Goal: Task Accomplishment & Management: Complete application form

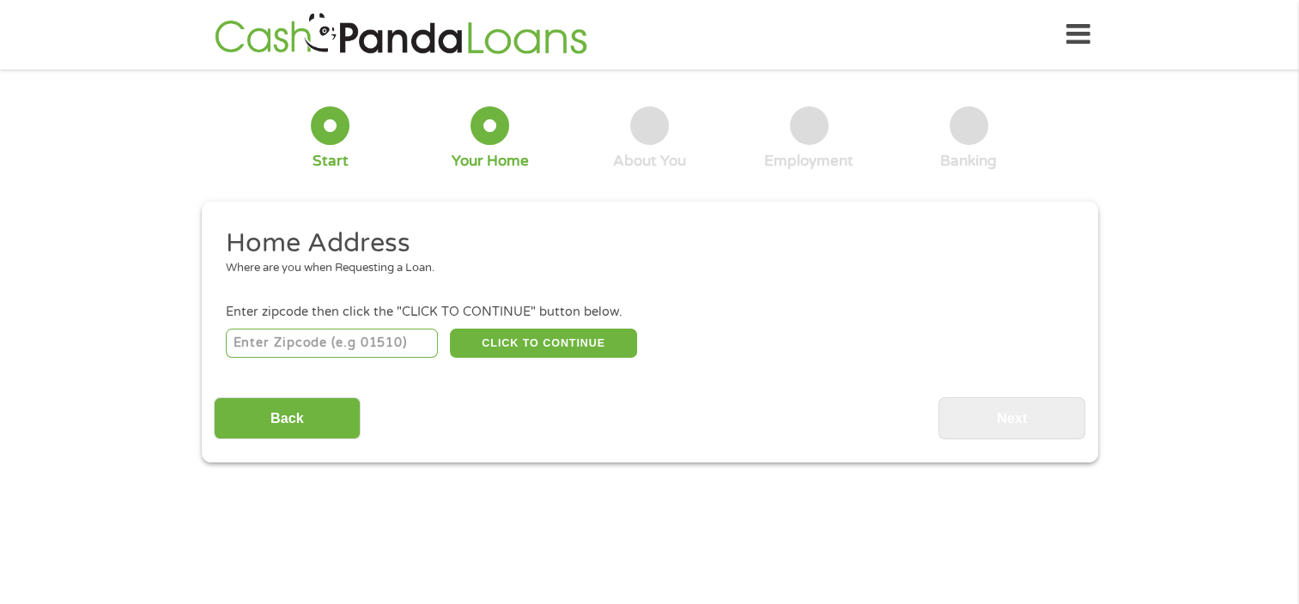
click at [339, 344] on input "number" at bounding box center [332, 343] width 212 height 29
type input "44615"
click at [537, 341] on button "CLICK TO CONTINUE" at bounding box center [543, 343] width 187 height 29
type input "44615"
type input "Carrollton"
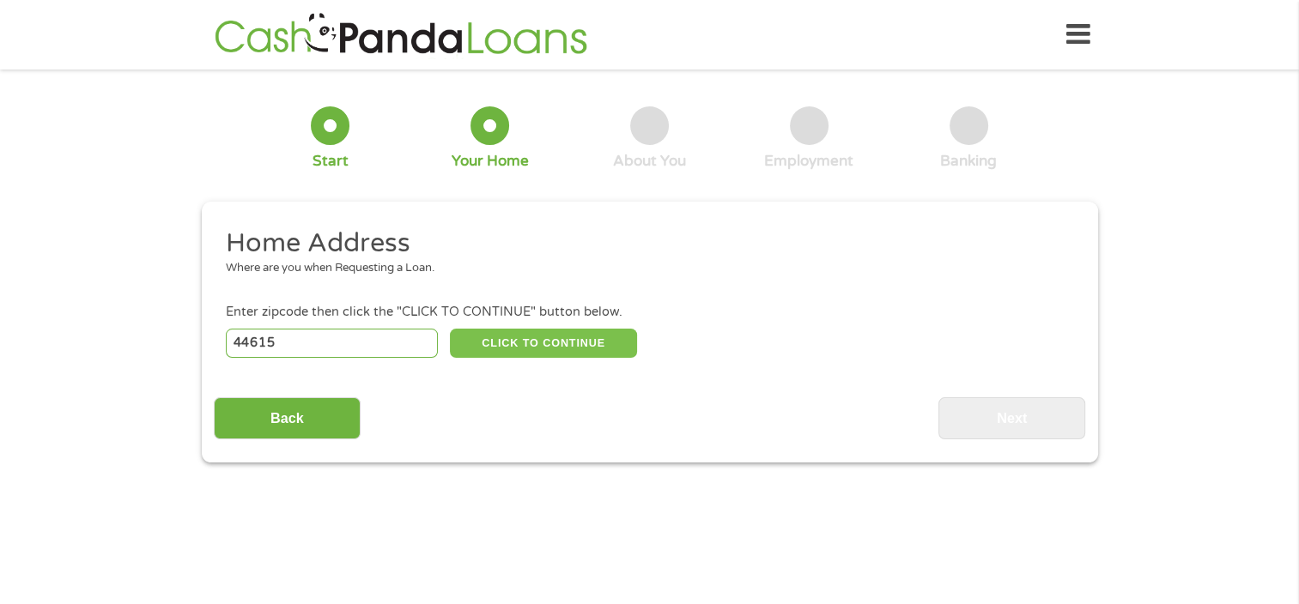
select select "[US_STATE]"
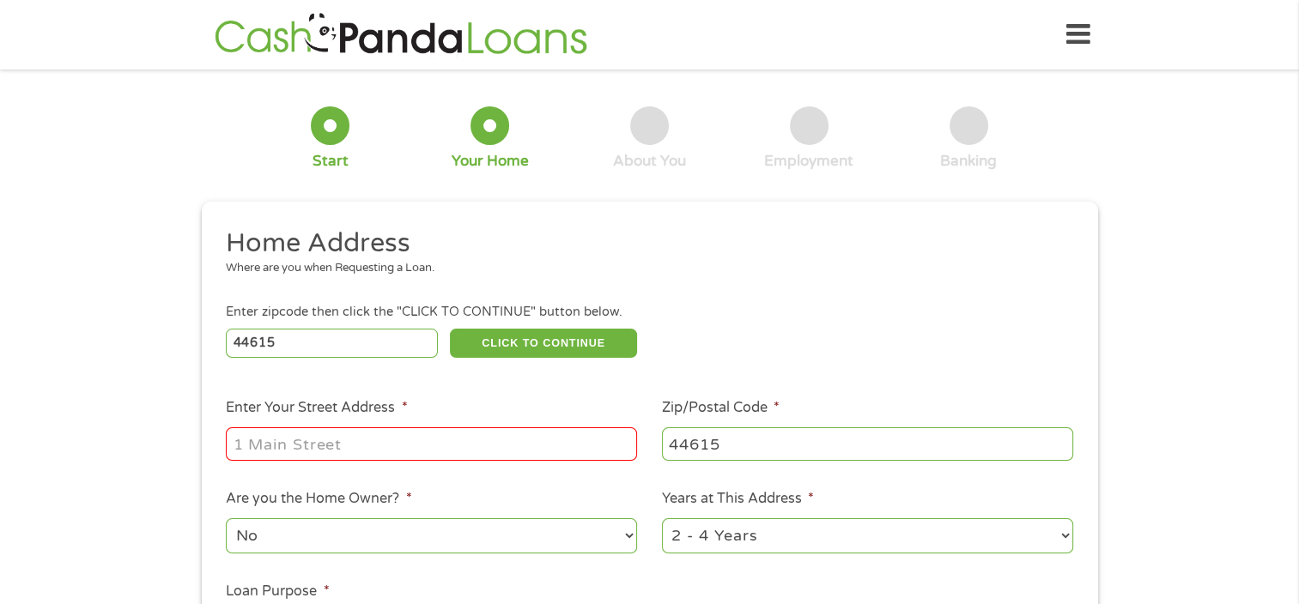
click at [467, 436] on input "Enter Your Street Address *" at bounding box center [431, 444] width 411 height 33
type input "[STREET_ADDRESS][PERSON_NAME]"
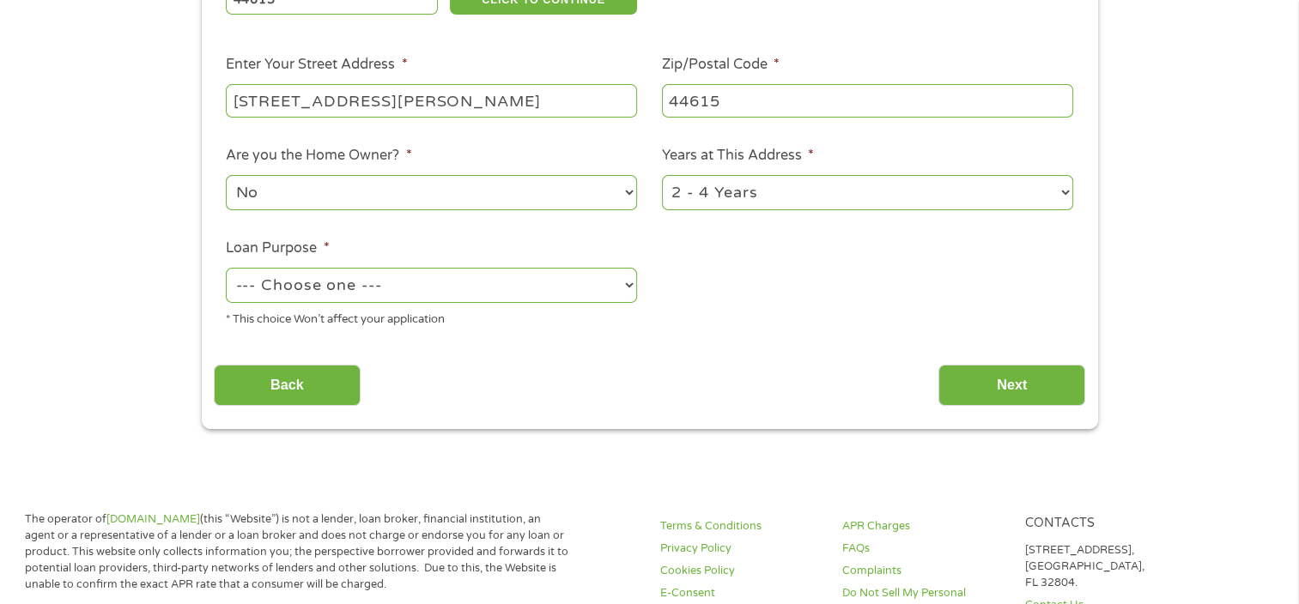
click at [744, 191] on select "1 Year or less 1 - 2 Years 2 - 4 Years Over 4 Years" at bounding box center [867, 192] width 411 height 35
select select "60months"
click at [662, 177] on select "1 Year or less 1 - 2 Years 2 - 4 Years Over 4 Years" at bounding box center [867, 192] width 411 height 35
click at [417, 290] on select "--- Choose one --- Pay Bills Debt Consolidation Home Improvement Major Purchase…" at bounding box center [431, 285] width 411 height 35
select select "shorttermcash"
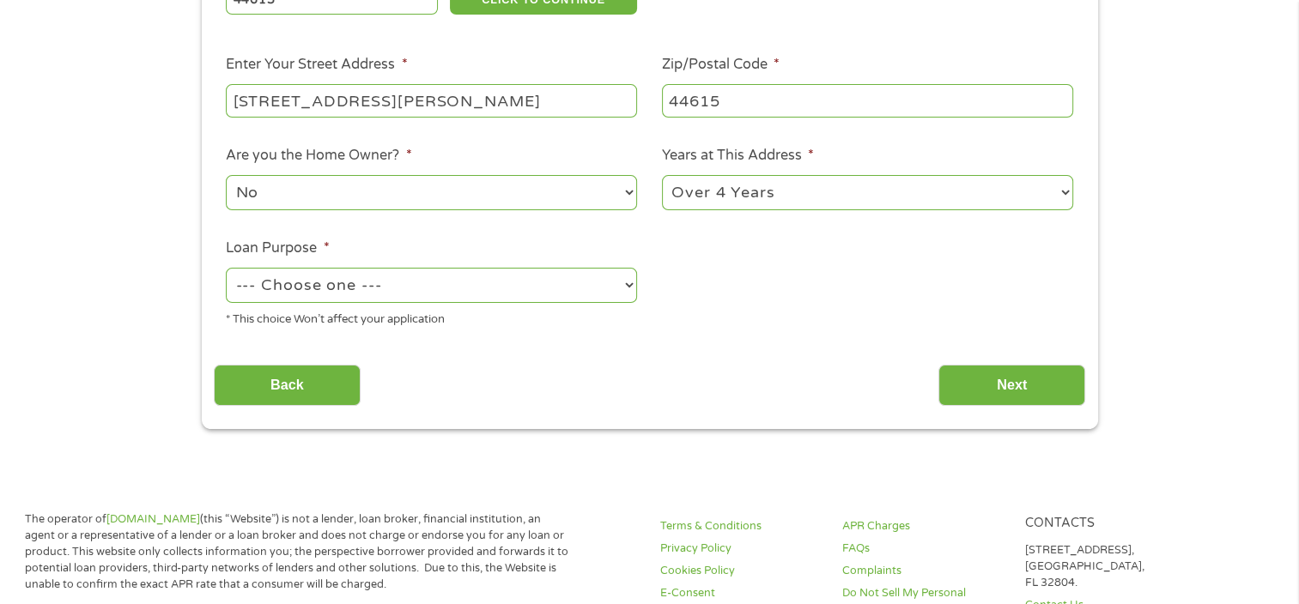
click at [226, 270] on select "--- Choose one --- Pay Bills Debt Consolidation Home Improvement Major Purchase…" at bounding box center [431, 285] width 411 height 35
click at [986, 386] on input "Next" at bounding box center [1011, 386] width 147 height 42
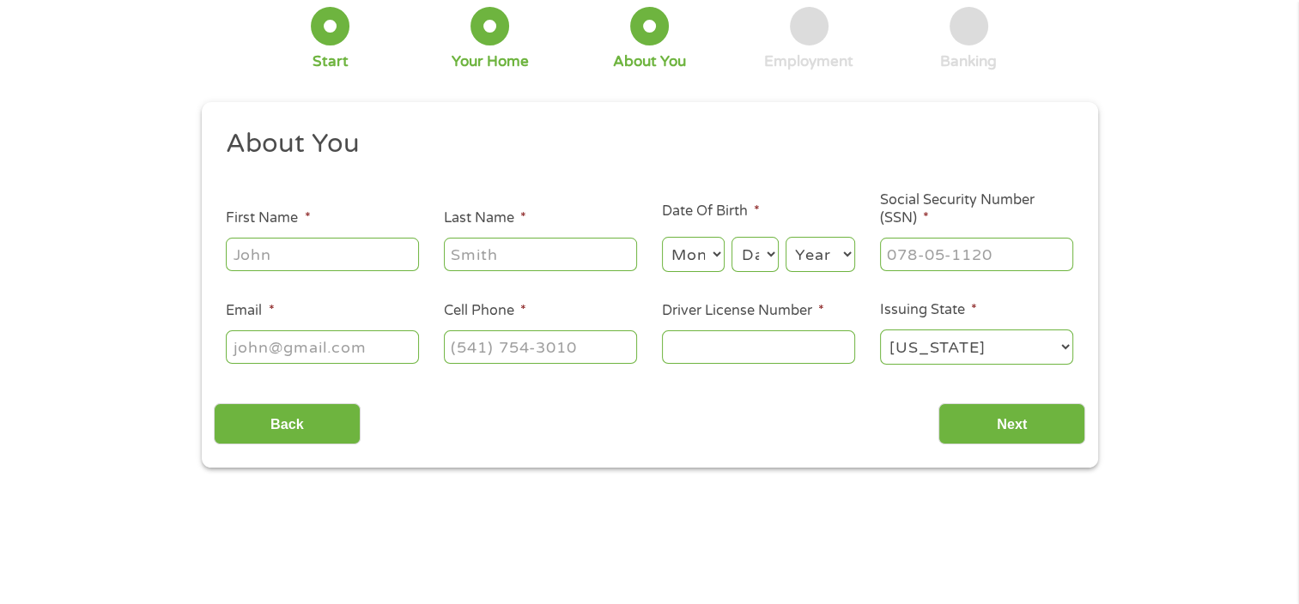
scroll to position [0, 0]
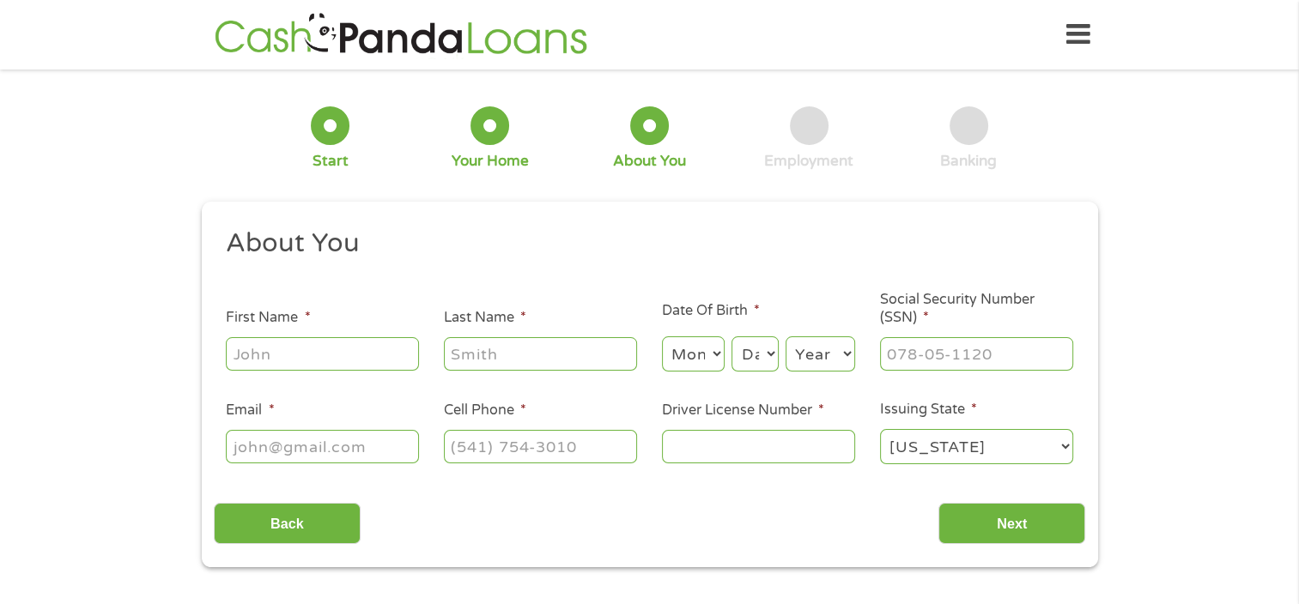
click at [361, 358] on input "First Name *" at bounding box center [322, 353] width 193 height 33
type input "Chelsea"
type input "[PERSON_NAME]"
select select "1"
select select "9"
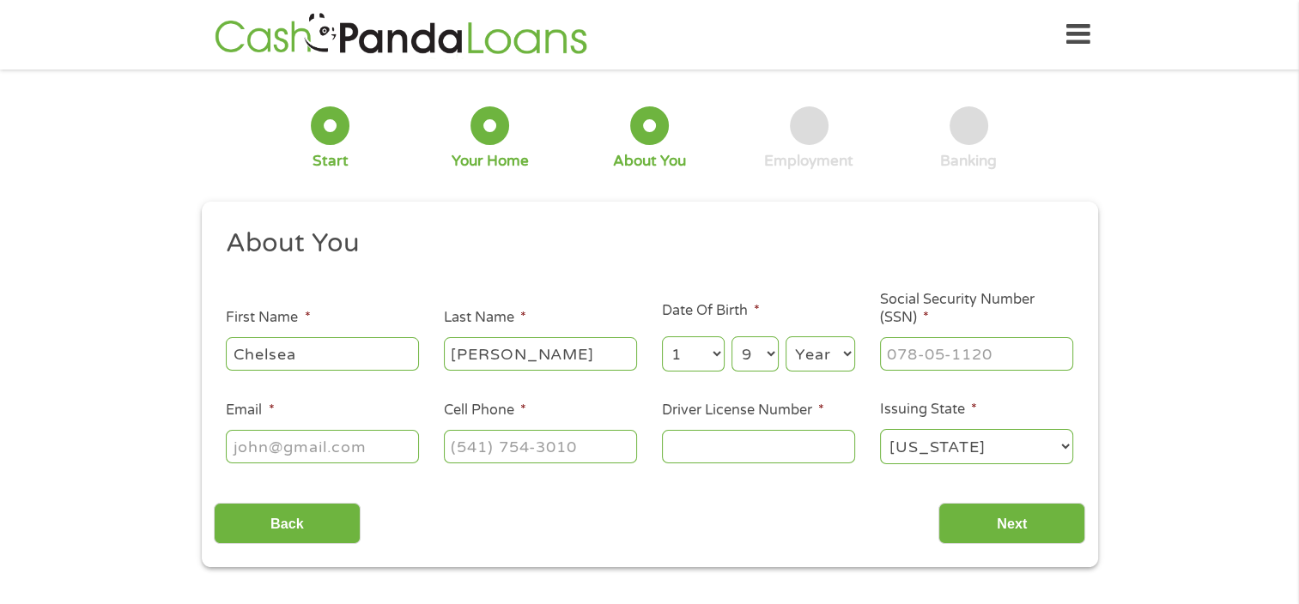
select select "1989"
type input "[EMAIL_ADDRESS][DOMAIN_NAME]"
type input "[PHONE_NUMBER]"
click at [930, 357] on input "___-__-____" at bounding box center [976, 353] width 193 height 33
type input "594-80-1002"
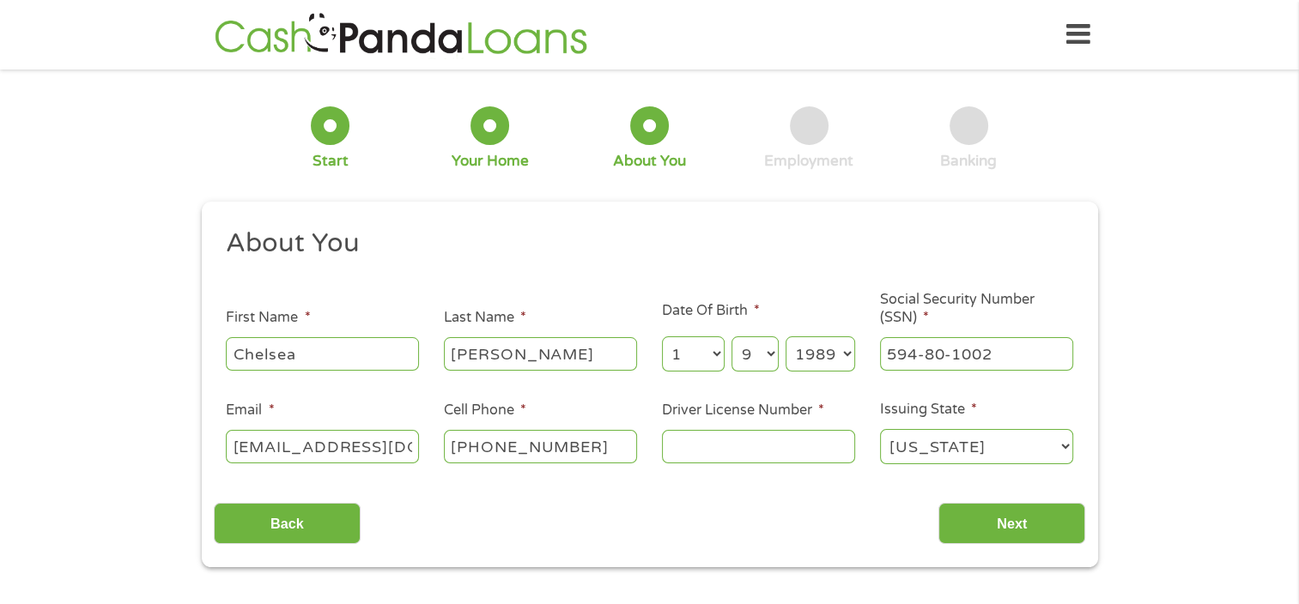
click at [769, 446] on input "Driver License Number *" at bounding box center [758, 446] width 193 height 33
type input "uk146933"
click at [1075, 536] on input "Next" at bounding box center [1011, 524] width 147 height 42
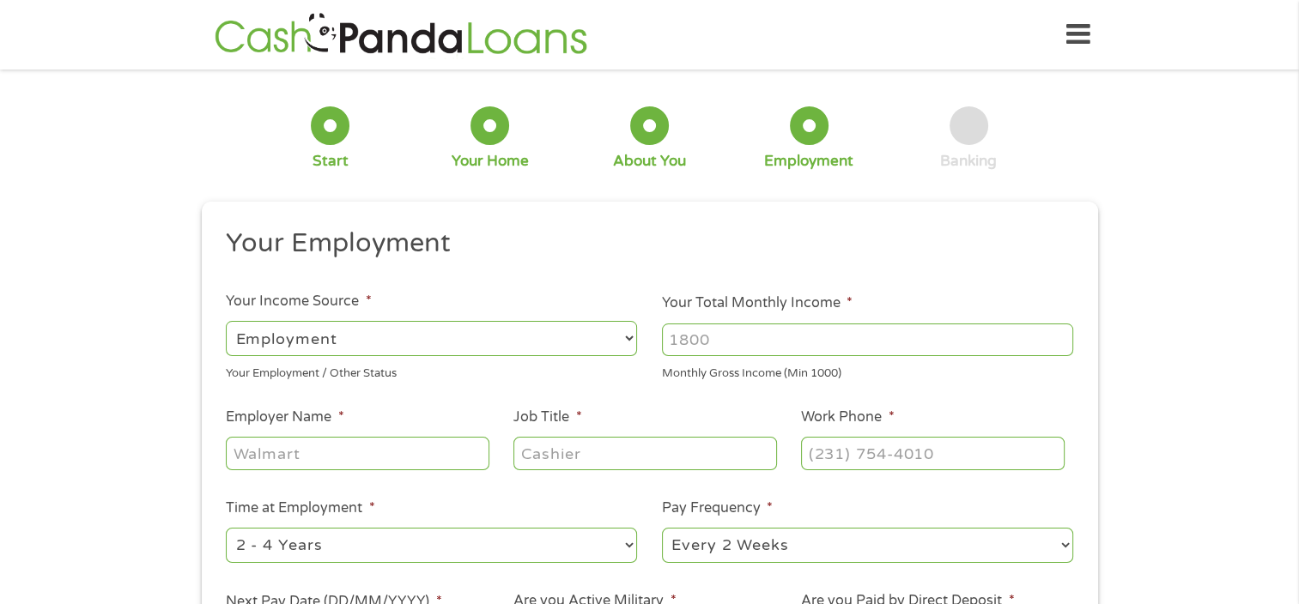
scroll to position [7, 7]
click at [788, 340] on input "Your Total Monthly Income *" at bounding box center [867, 340] width 411 height 33
type input "2000"
click at [395, 446] on input "Employer Name *" at bounding box center [357, 453] width 263 height 33
type input "[PERSON_NAME] [PERSON_NAME]"
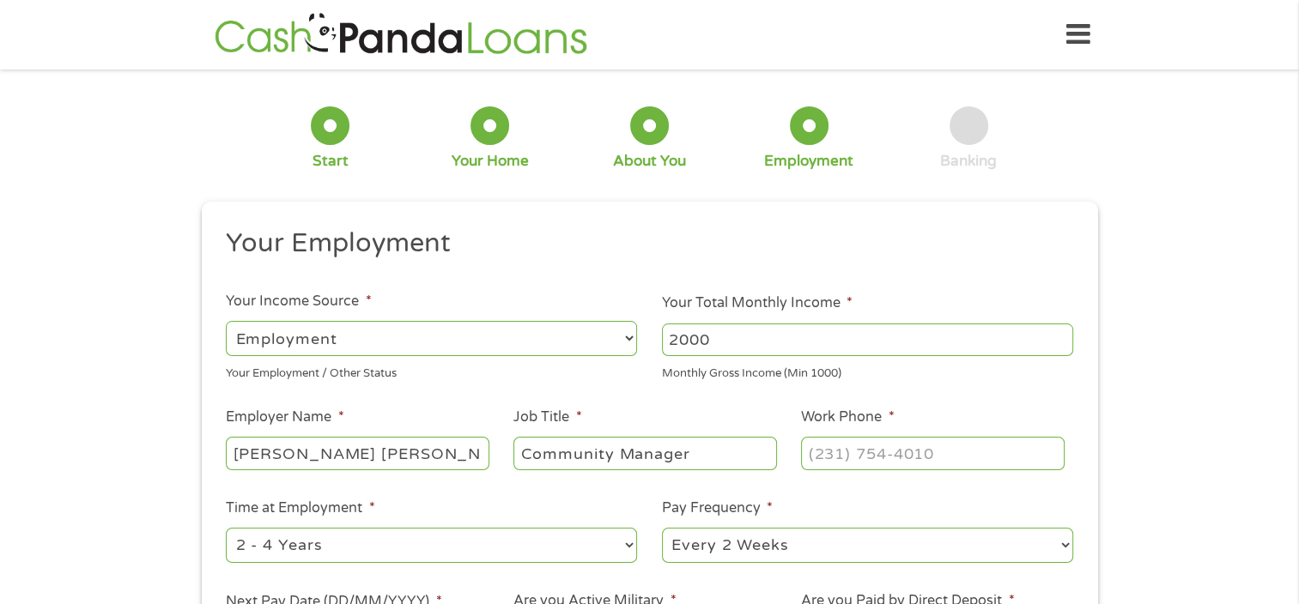
type input "Community Manager"
type input "[PHONE_NUMBER]"
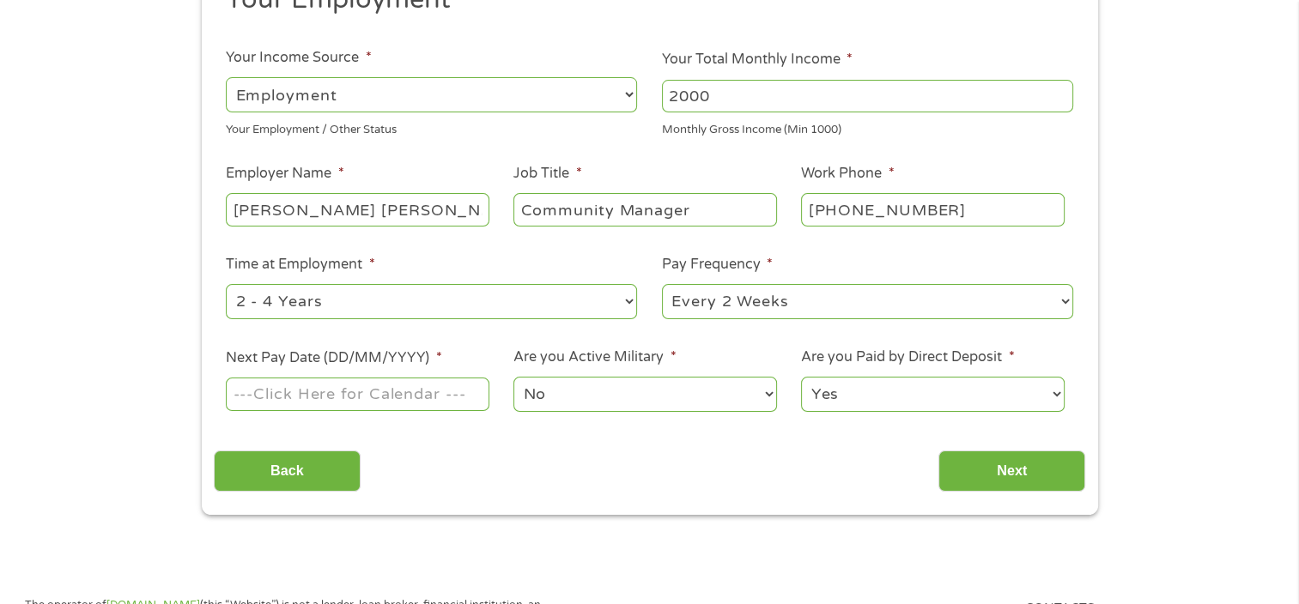
scroll to position [258, 0]
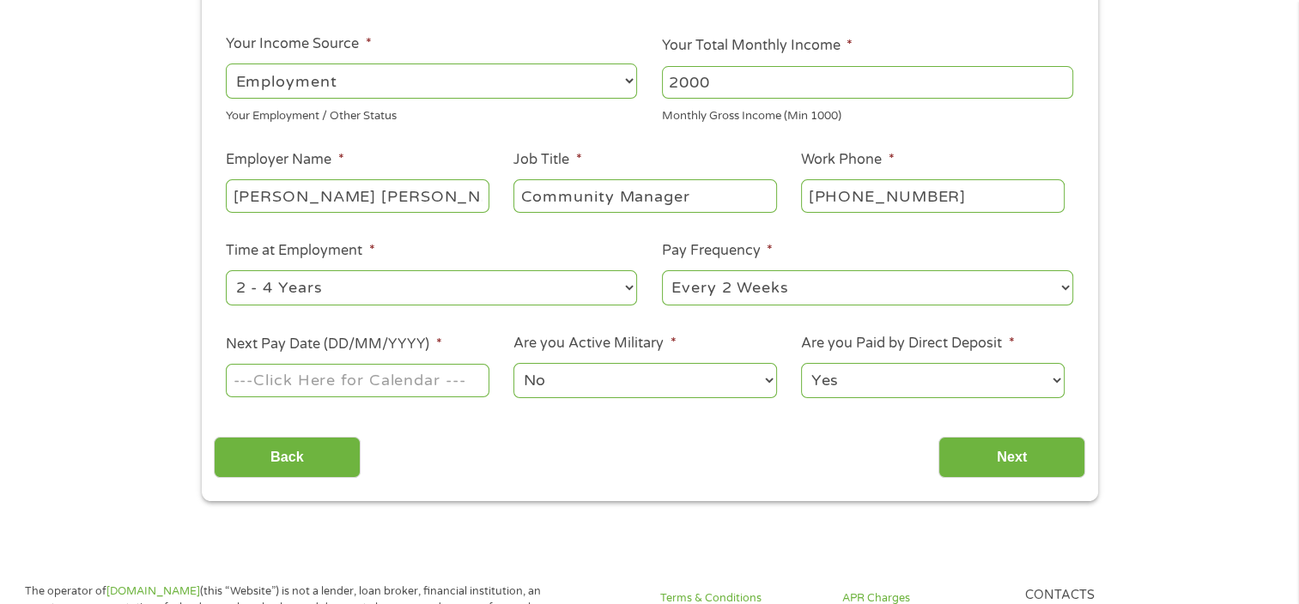
click at [453, 289] on select "--- Choose one --- 1 Year or less 1 - 2 Years 2 - 4 Years Over 4 Years" at bounding box center [431, 287] width 411 height 35
select select "60months"
click at [226, 271] on select "--- Choose one --- 1 Year or less 1 - 2 Years 2 - 4 Years Over 4 Years" at bounding box center [431, 287] width 411 height 35
click at [787, 301] on select "--- Choose one --- Every 2 Weeks Every Week Monthly Semi-Monthly" at bounding box center [867, 287] width 411 height 35
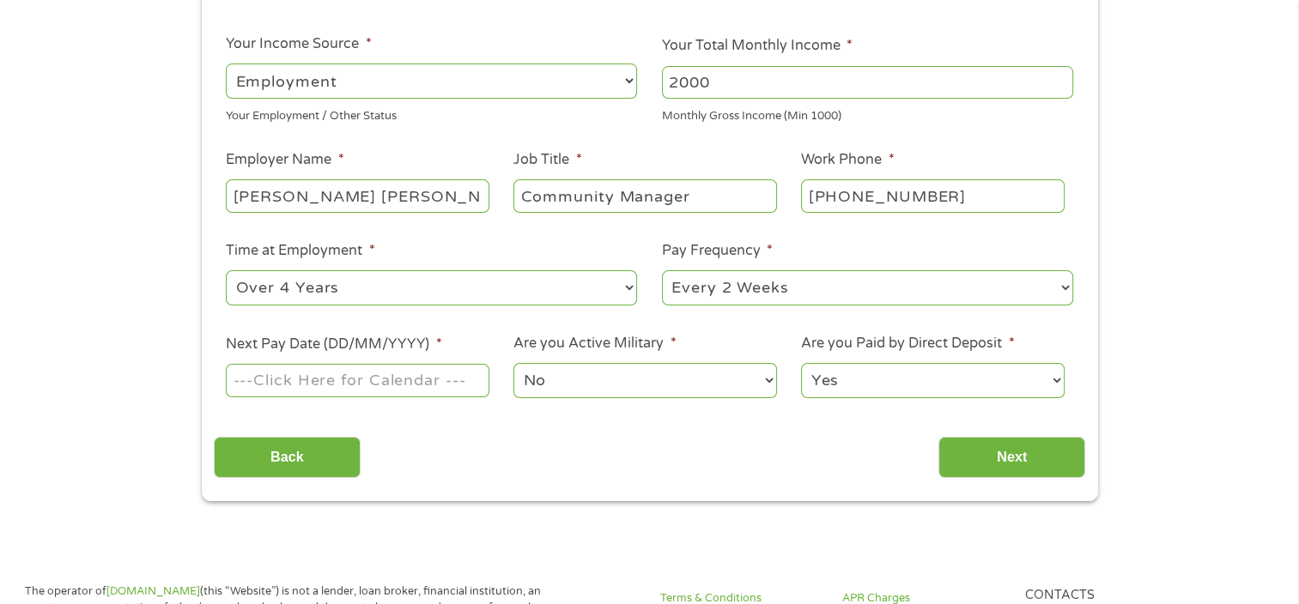
click at [403, 381] on input "Next Pay Date (DD/MM/YYYY) *" at bounding box center [357, 380] width 263 height 33
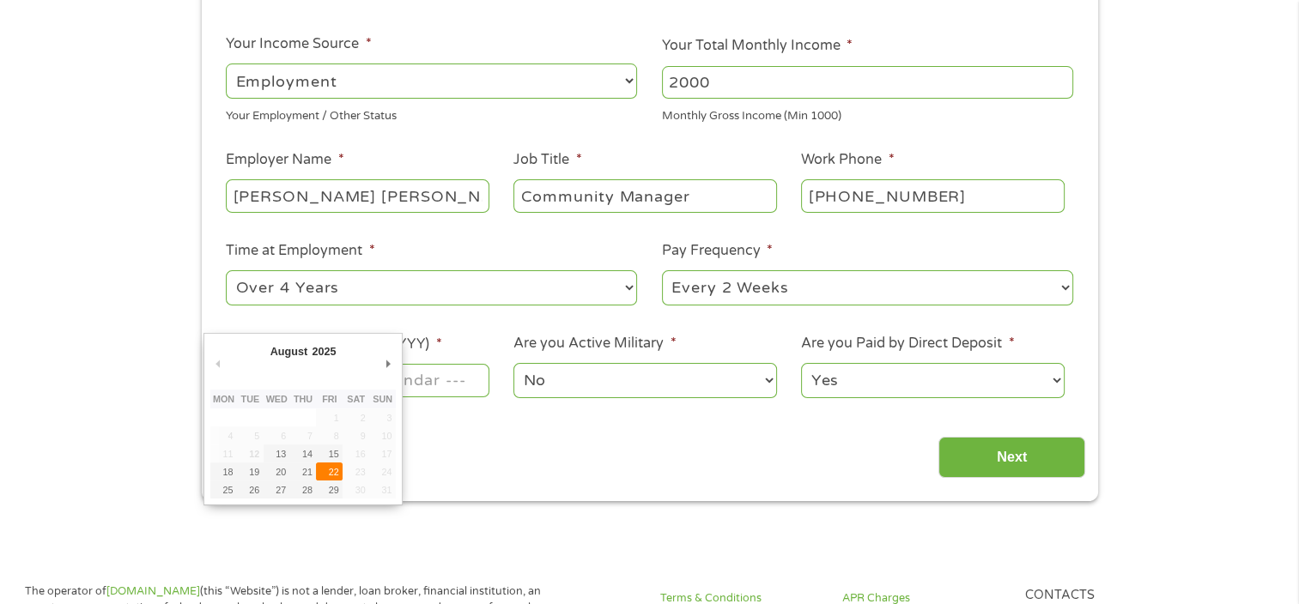
type input "[DATE]"
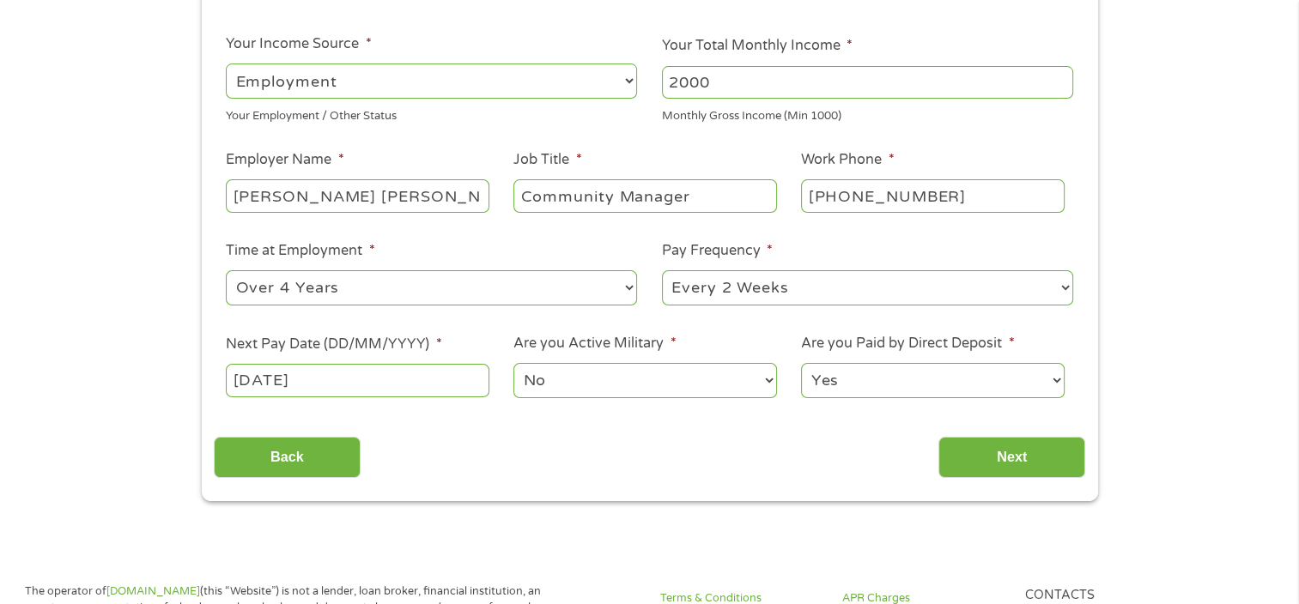
click at [638, 371] on select "No Yes" at bounding box center [644, 380] width 263 height 35
click at [856, 386] on select "Yes No" at bounding box center [932, 380] width 263 height 35
click at [801, 364] on select "Yes No" at bounding box center [932, 380] width 263 height 35
click at [993, 446] on input "Next" at bounding box center [1011, 458] width 147 height 42
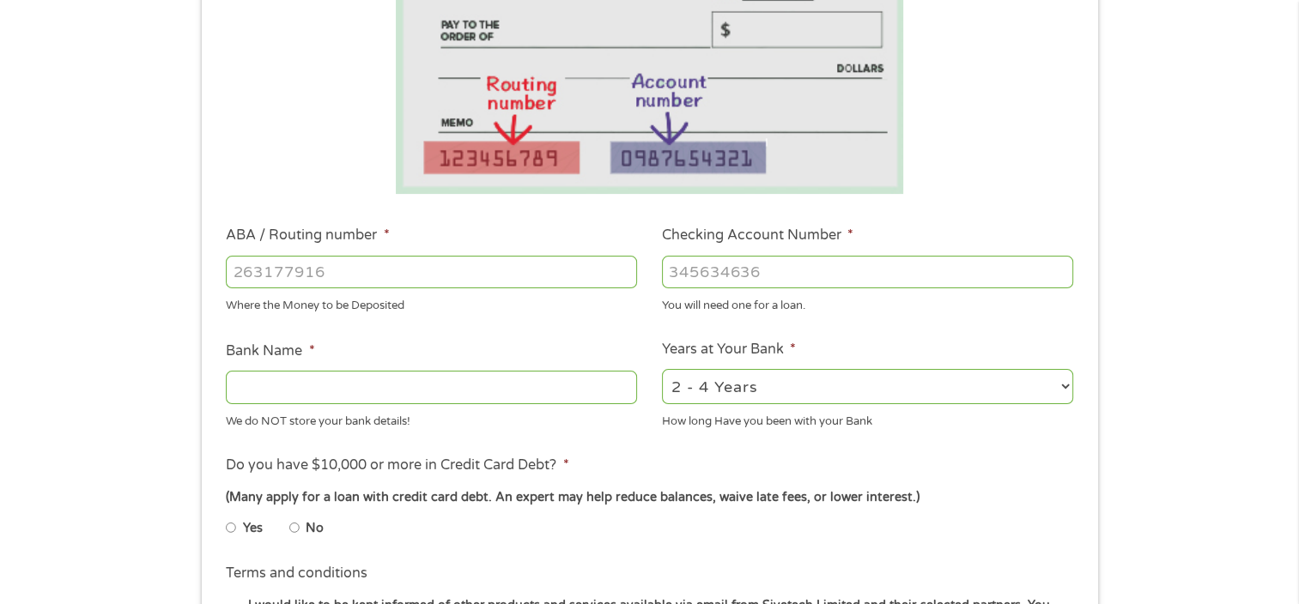
scroll to position [343, 0]
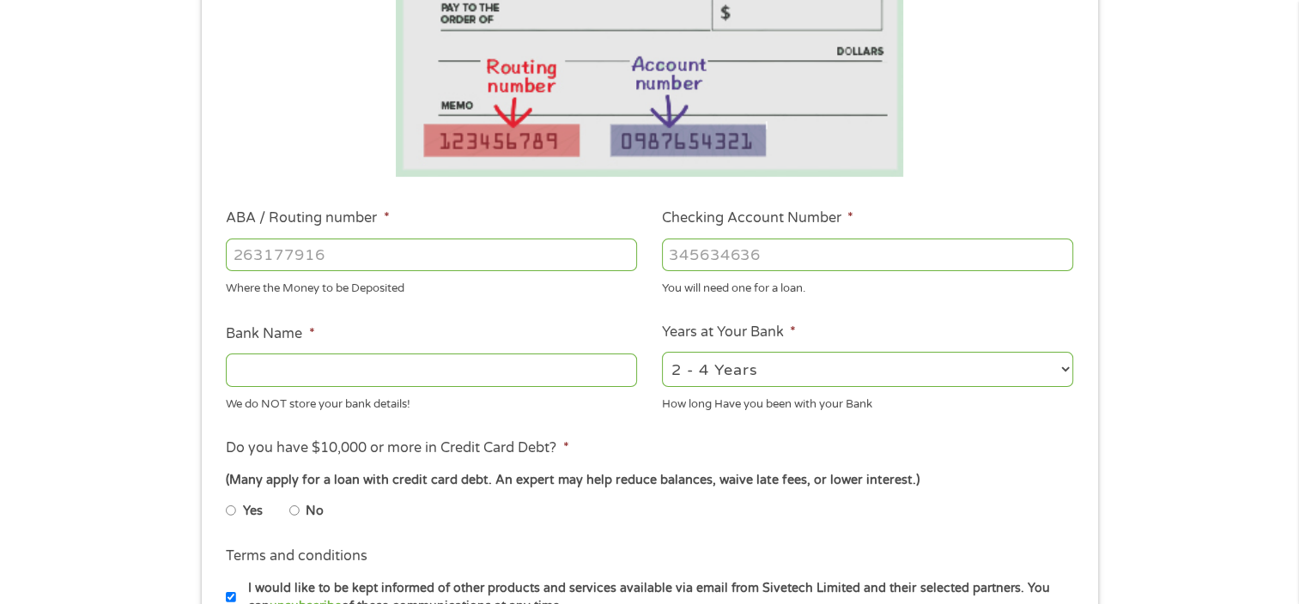
click at [307, 260] on input "ABA / Routing number *" at bounding box center [431, 255] width 411 height 33
type input "314074269"
type input "USAA FEDERAL SAVINGS BANK"
type input "314074269"
click at [695, 244] on input "Checking Account Number *" at bounding box center [867, 255] width 411 height 33
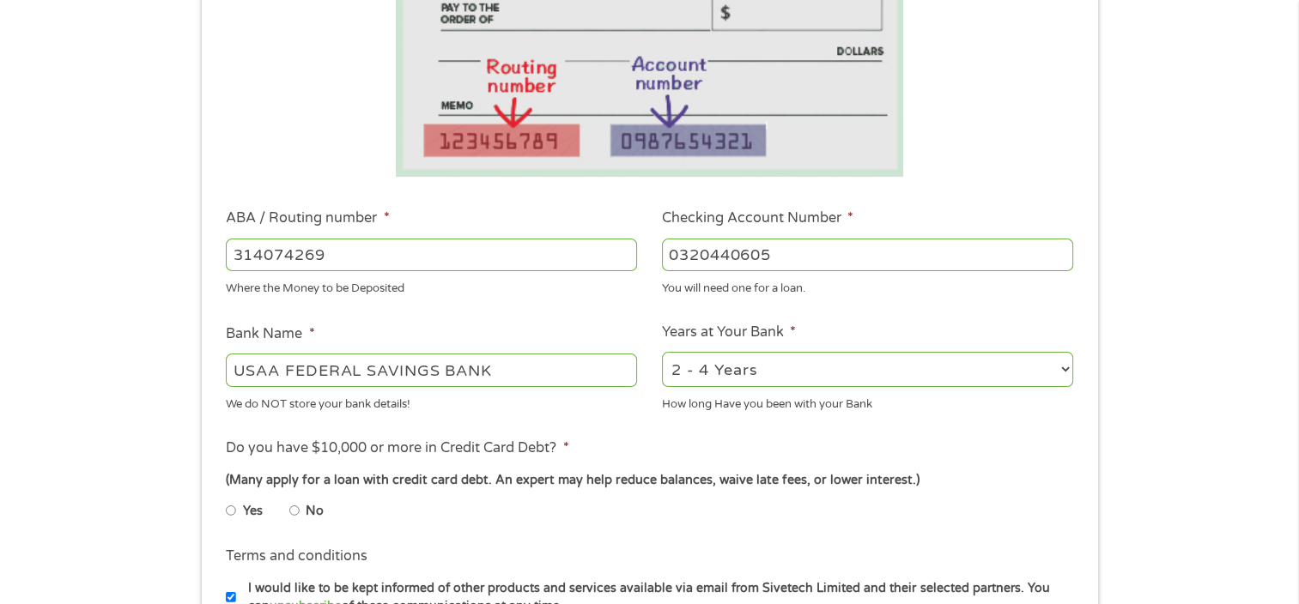
type input "0320440605"
click at [759, 354] on select "2 - 4 Years 6 - 12 Months 1 - 2 Years Over 4 Years" at bounding box center [867, 369] width 411 height 35
select select "60months"
click at [662, 353] on select "2 - 4 Years 6 - 12 Months 1 - 2 Years Over 4 Years" at bounding box center [867, 369] width 411 height 35
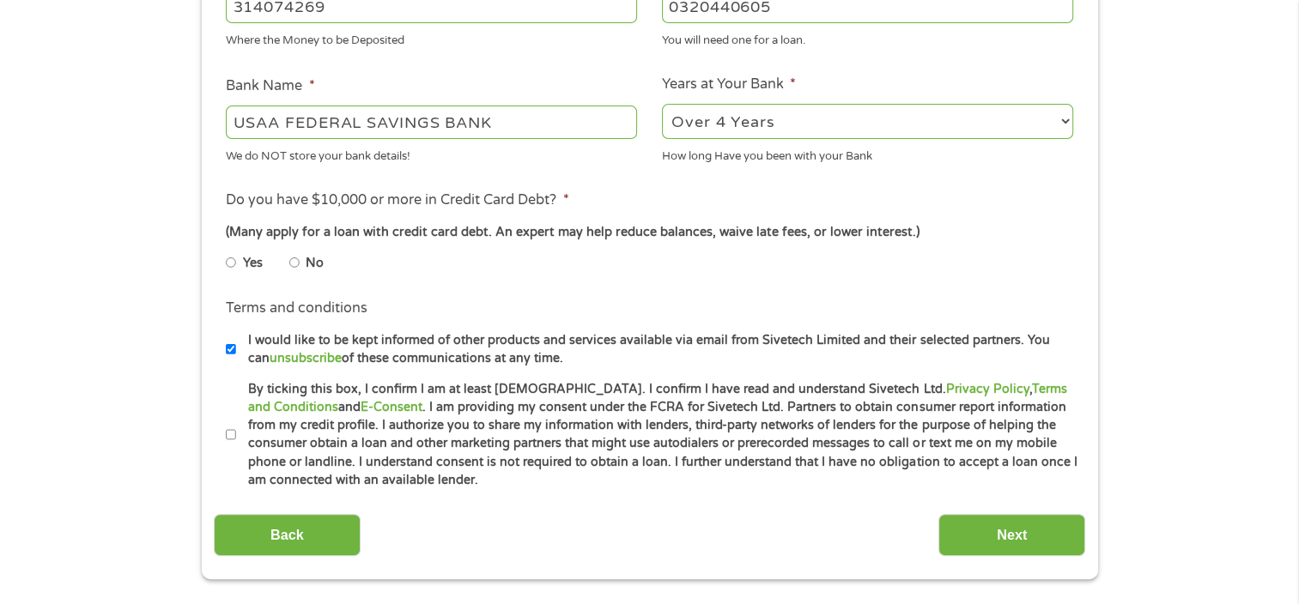
scroll to position [601, 0]
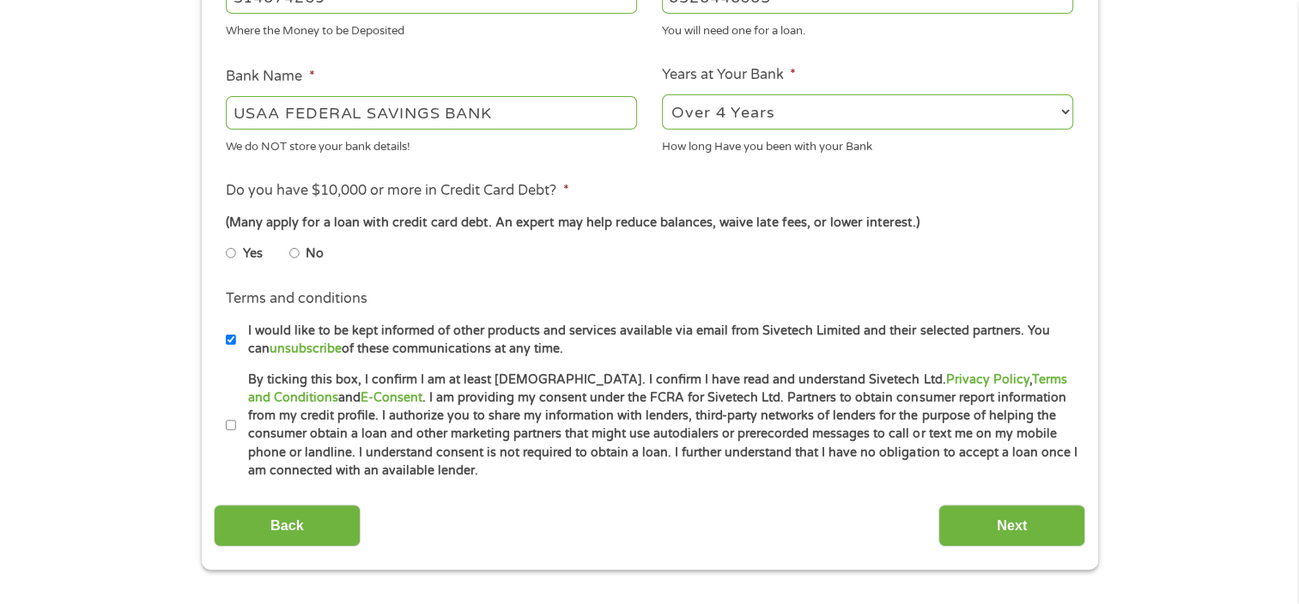
click at [295, 254] on input "No" at bounding box center [294, 253] width 10 height 27
radio input "true"
click at [228, 427] on input "By ticking this box, I confirm I am at least [DEMOGRAPHIC_DATA]. I confirm I ha…" at bounding box center [231, 425] width 10 height 27
checkbox input "true"
click at [1034, 536] on input "Next" at bounding box center [1011, 526] width 147 height 42
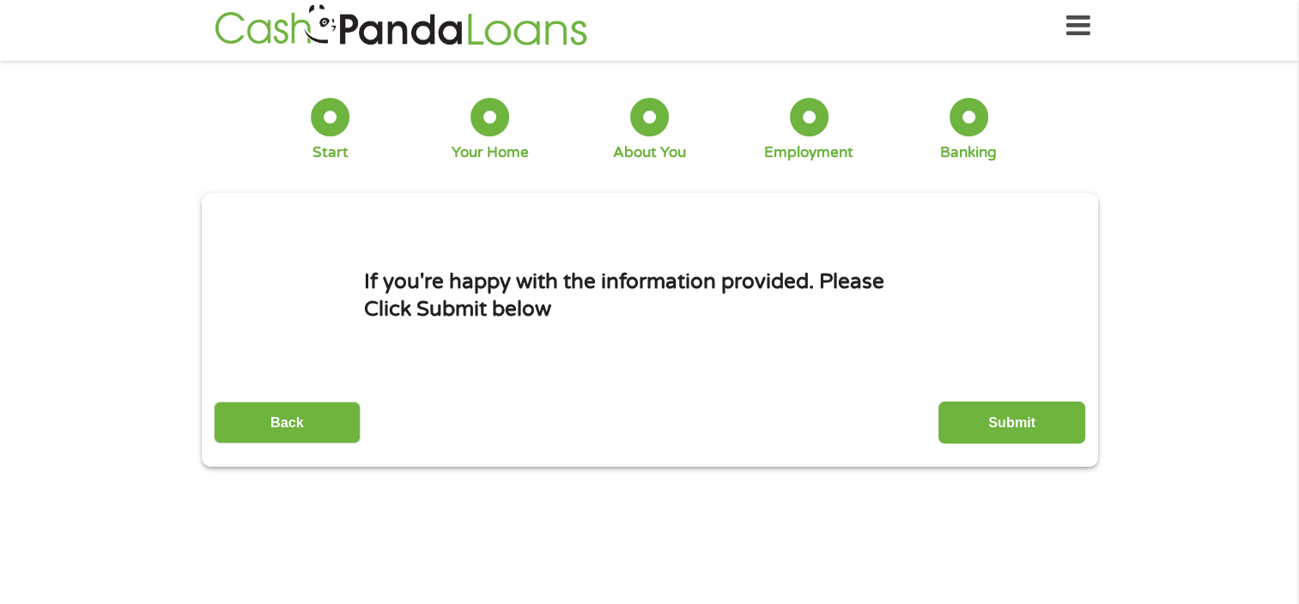
scroll to position [0, 0]
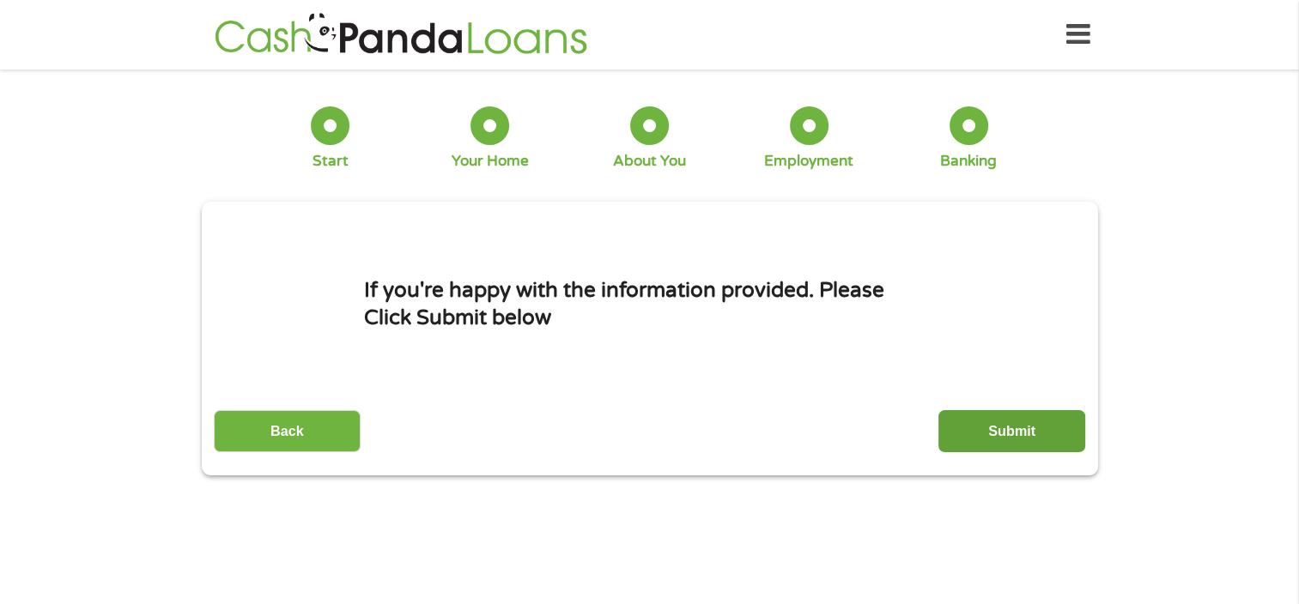
click at [1014, 446] on input "Submit" at bounding box center [1011, 431] width 147 height 42
